Goal: Find specific page/section: Find specific page/section

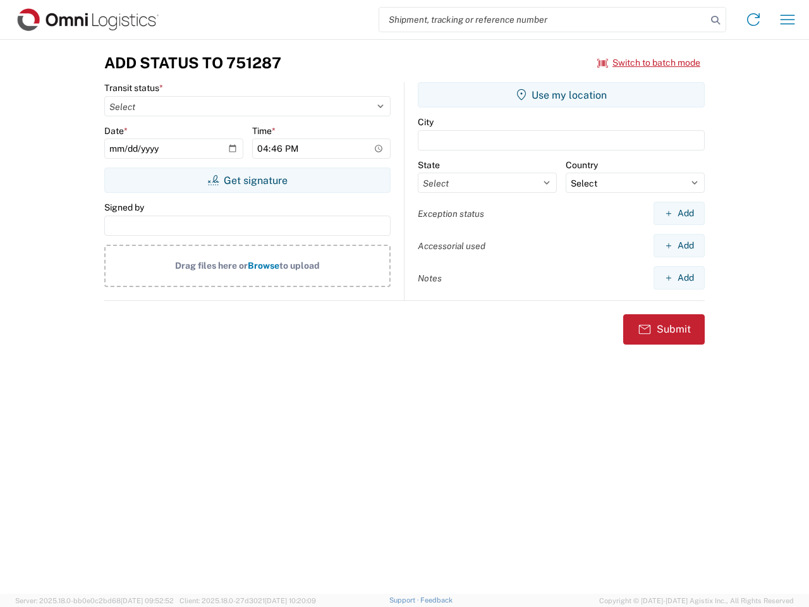
click at [543, 20] on input "search" at bounding box center [542, 20] width 327 height 24
click at [715, 20] on icon at bounding box center [715, 20] width 18 height 18
click at [753, 20] on icon at bounding box center [753, 19] width 20 height 20
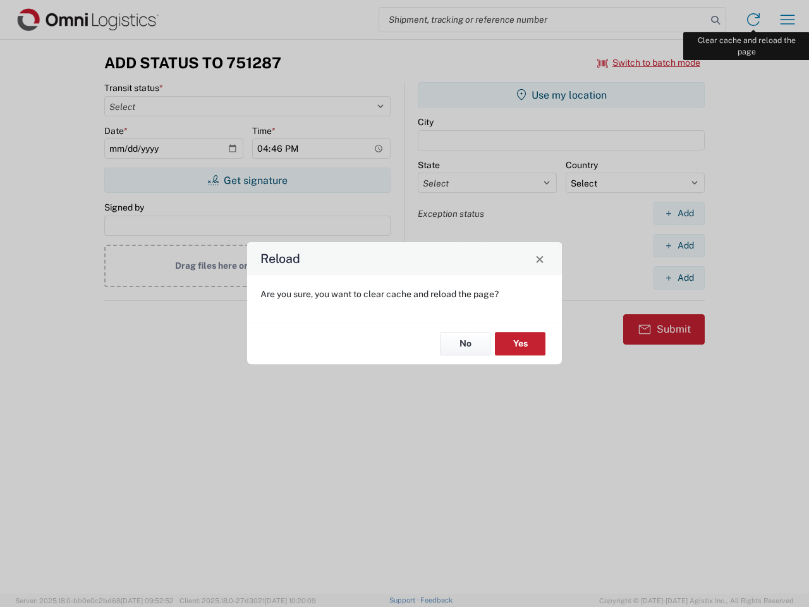
click at [787, 20] on div "Reload Are you sure, you want to clear cache and reload the page? No Yes" at bounding box center [404, 303] width 809 height 607
click at [649, 63] on div "Reload Are you sure, you want to clear cache and reload the page? No Yes" at bounding box center [404, 303] width 809 height 607
click at [247, 180] on div "Reload Are you sure, you want to clear cache and reload the page? No Yes" at bounding box center [404, 303] width 809 height 607
click at [561, 95] on div "Reload Are you sure, you want to clear cache and reload the page? No Yes" at bounding box center [404, 303] width 809 height 607
click at [679, 213] on div "Reload Are you sure, you want to clear cache and reload the page? No Yes" at bounding box center [404, 303] width 809 height 607
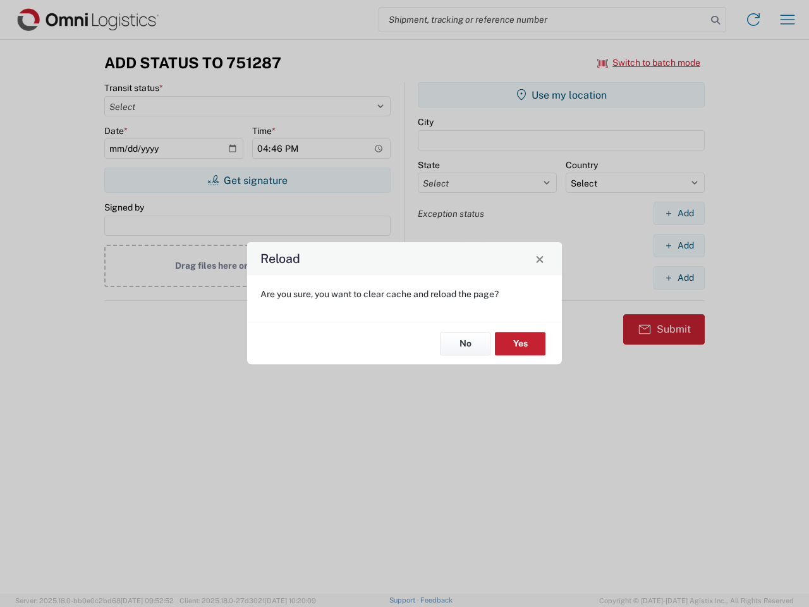
click at [679, 245] on div "Reload Are you sure, you want to clear cache and reload the page? No Yes" at bounding box center [404, 303] width 809 height 607
click at [679, 277] on div "Reload Are you sure, you want to clear cache and reload the page? No Yes" at bounding box center [404, 303] width 809 height 607
